Goal: Information Seeking & Learning: Find specific fact

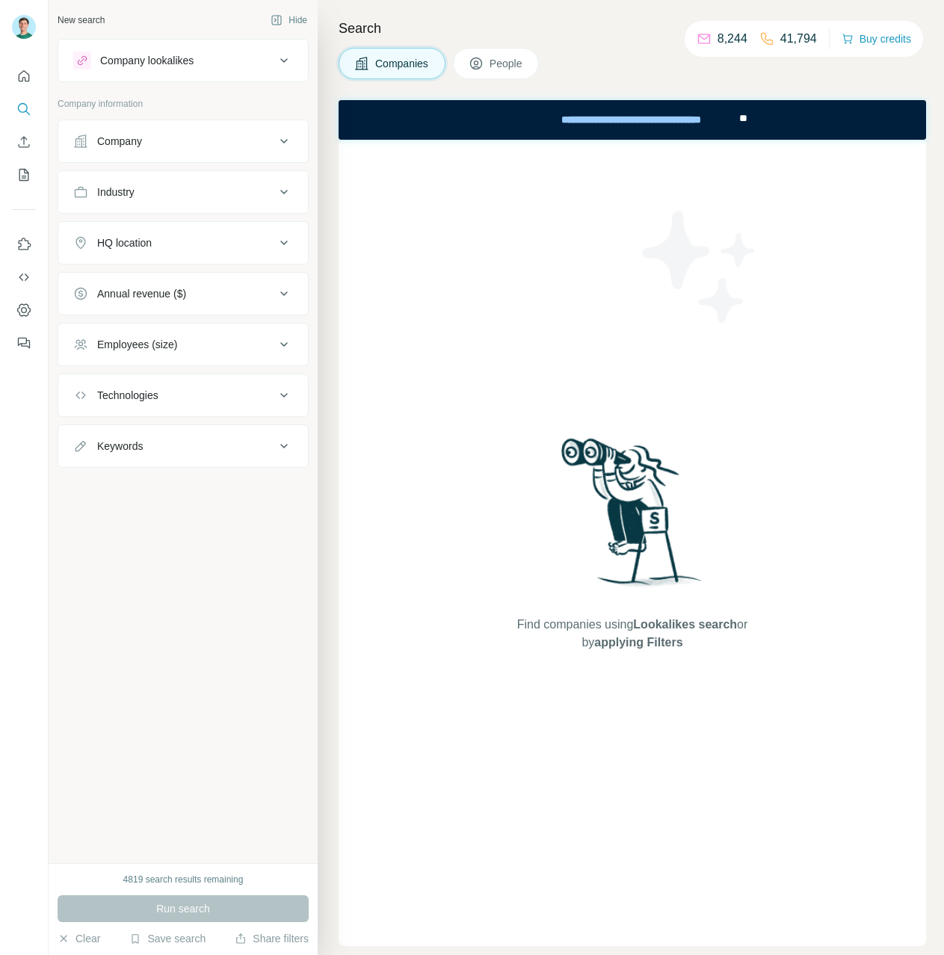
click at [270, 142] on div "Company" at bounding box center [174, 141] width 202 height 15
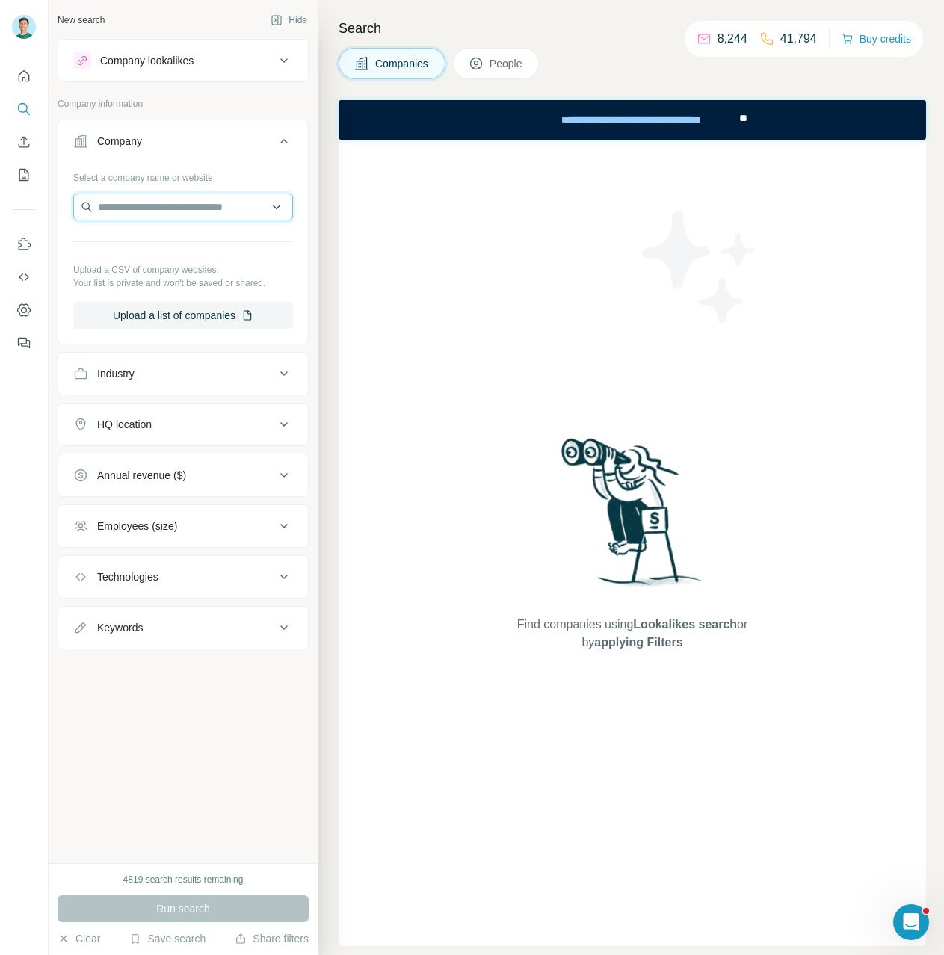
click at [167, 201] on input "text" at bounding box center [183, 207] width 220 height 27
click at [504, 74] on button "People" at bounding box center [496, 63] width 87 height 31
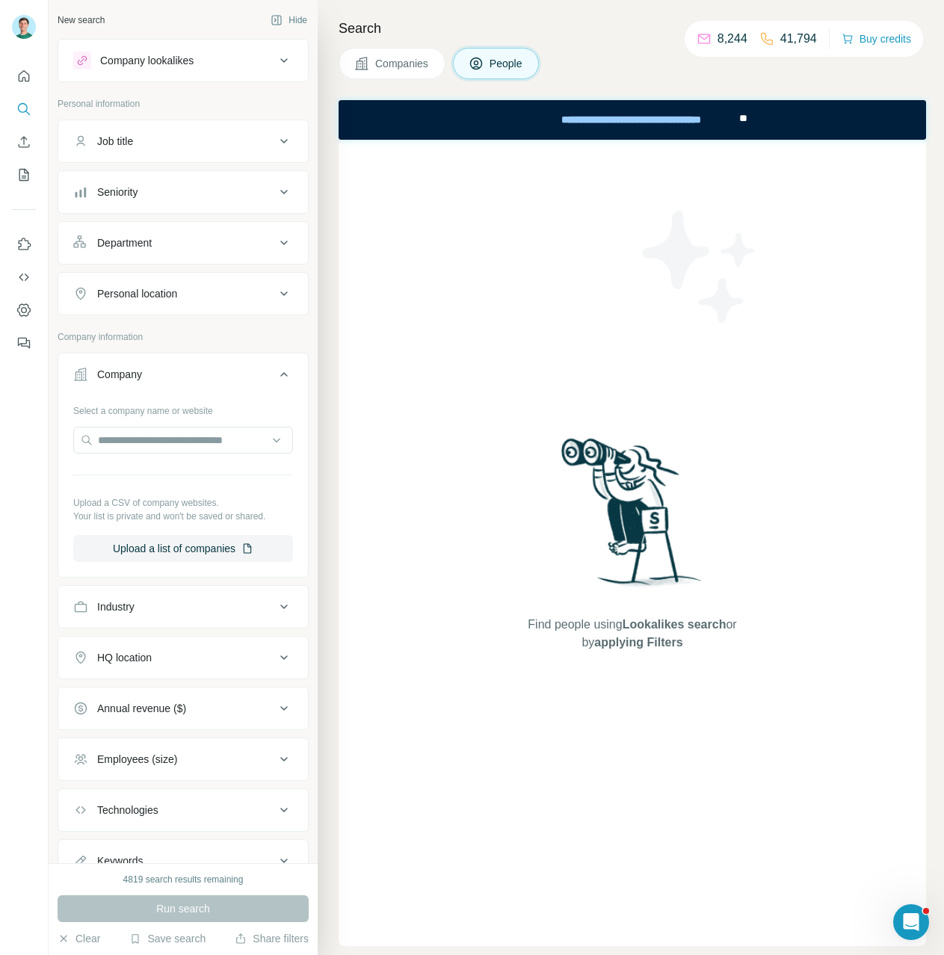
click at [130, 164] on ul "Job title Seniority Department Personal location" at bounding box center [183, 218] width 251 height 196
click at [407, 66] on span "Companies" at bounding box center [402, 63] width 55 height 15
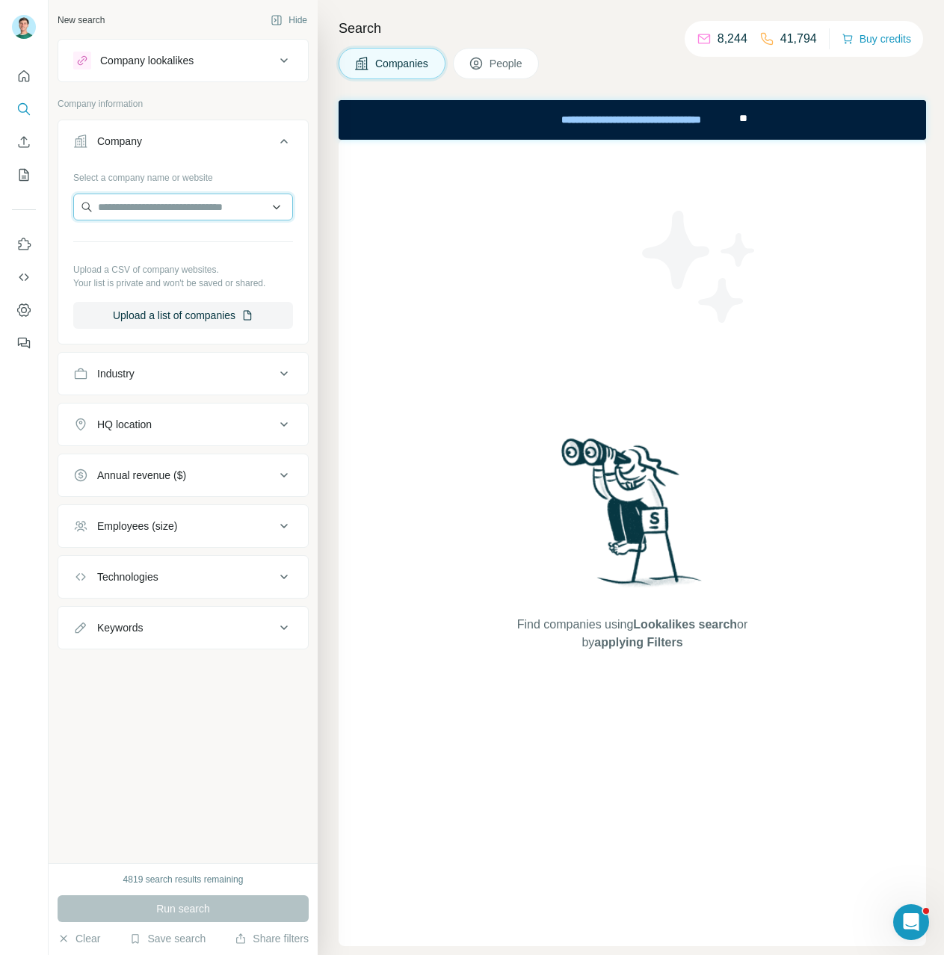
click at [167, 205] on input "text" at bounding box center [183, 207] width 220 height 27
type input "**********"
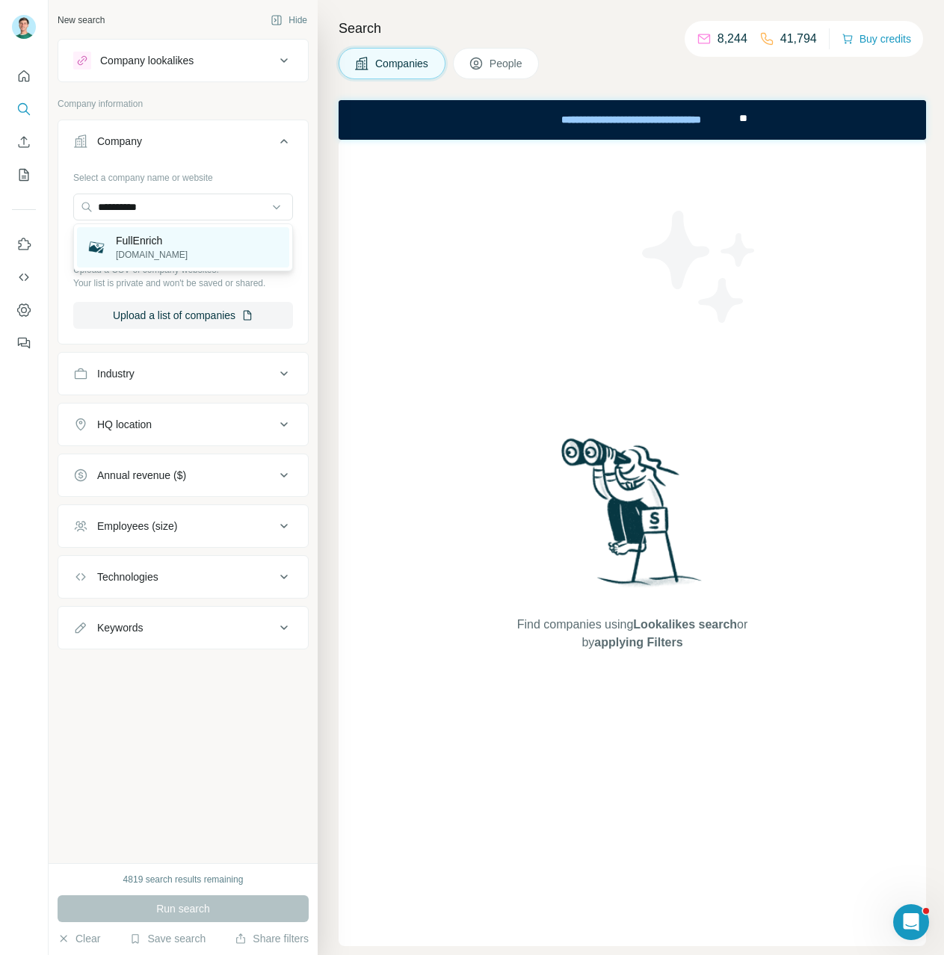
click at [174, 238] on div "FullEnrich [DOMAIN_NAME]" at bounding box center [183, 247] width 212 height 40
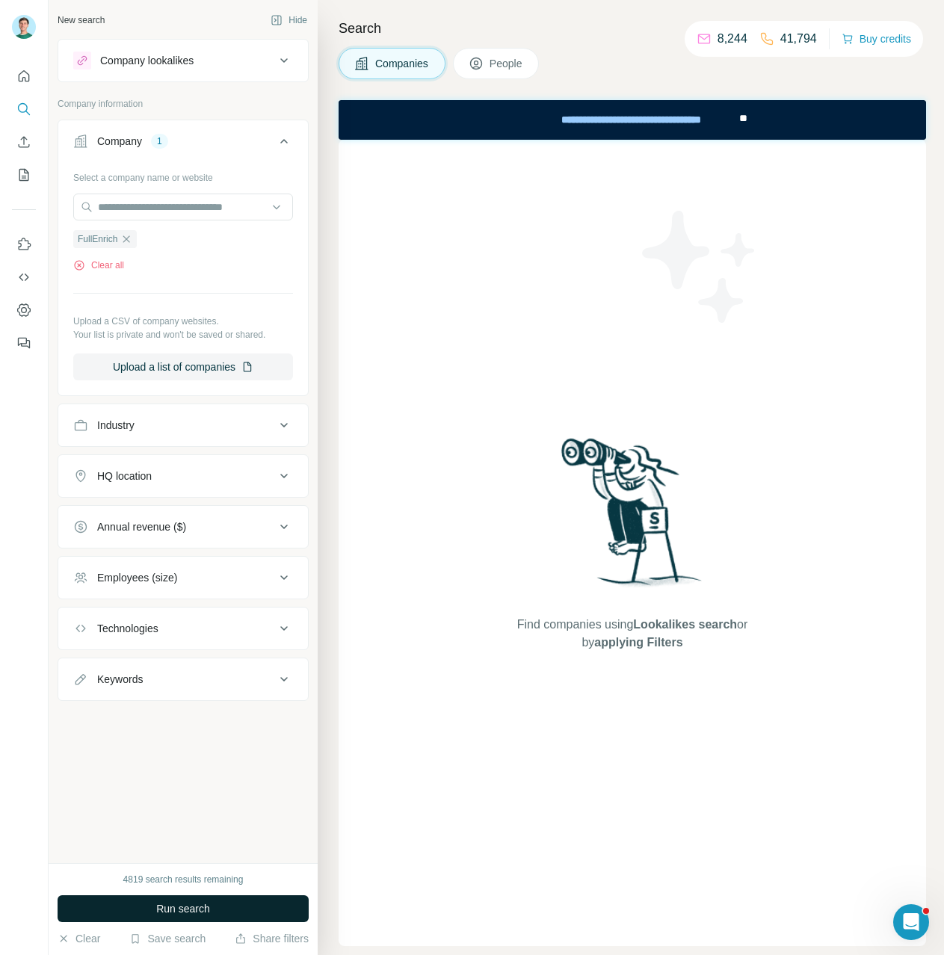
click at [229, 911] on button "Run search" at bounding box center [183, 908] width 251 height 27
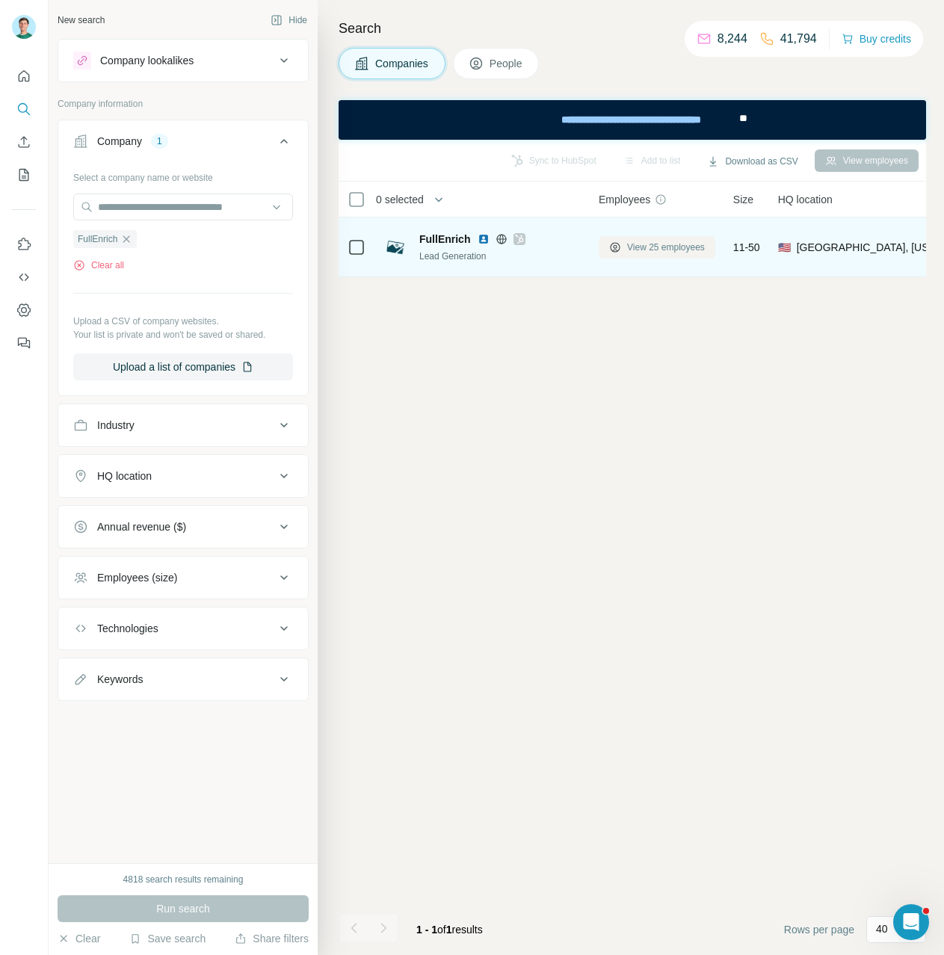
click at [668, 248] on span "View 25 employees" at bounding box center [666, 247] width 78 height 13
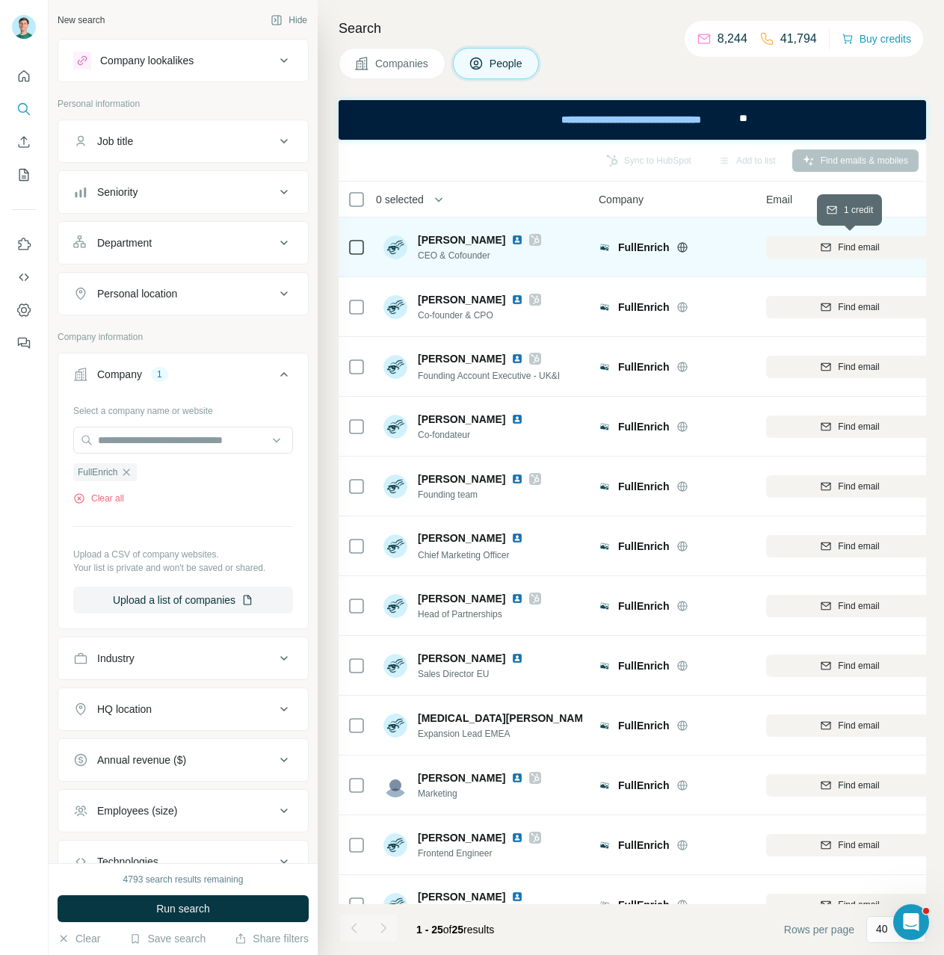
click at [822, 252] on icon "button" at bounding box center [826, 247] width 12 height 12
